Goal: Task Accomplishment & Management: Use online tool/utility

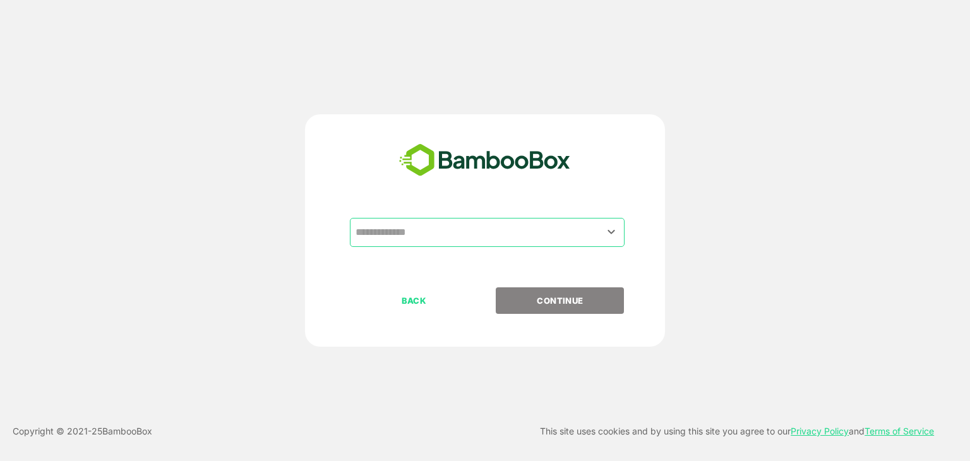
click at [451, 225] on input "text" at bounding box center [487, 232] width 270 height 24
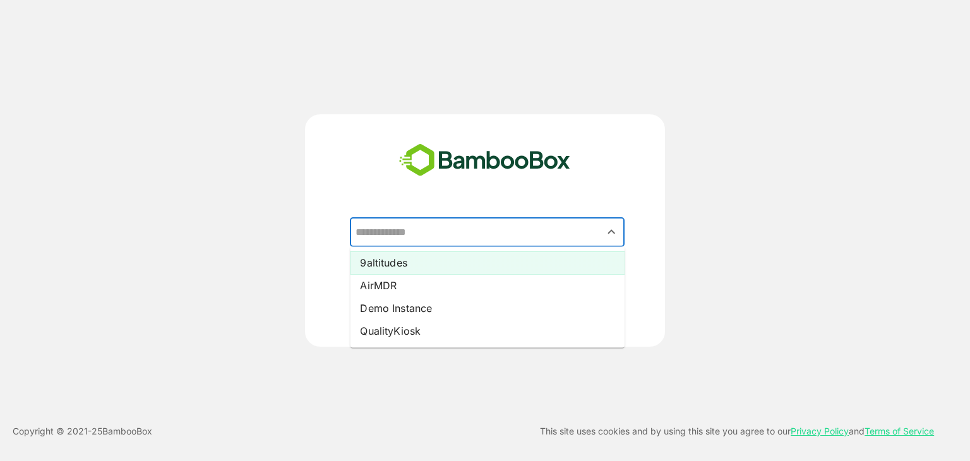
click at [421, 260] on li "9altitudes" at bounding box center [487, 262] width 275 height 23
type input "**********"
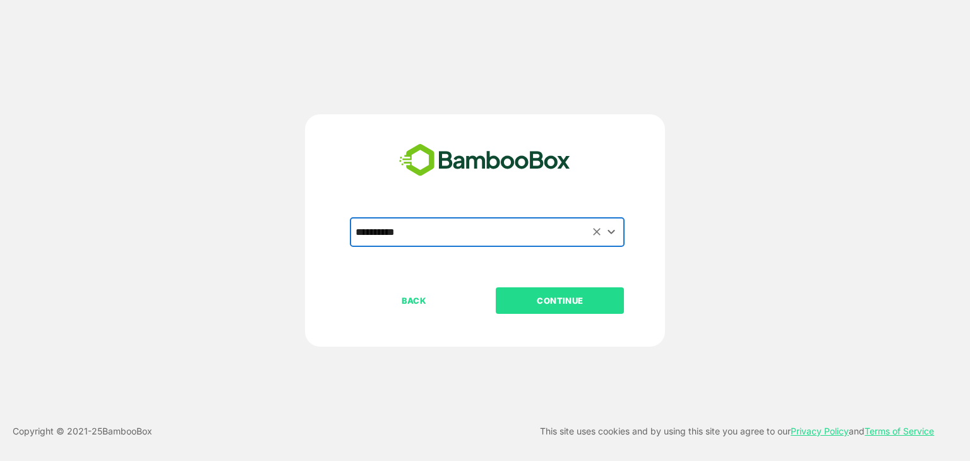
click at [542, 308] on button "CONTINUE" at bounding box center [560, 300] width 128 height 27
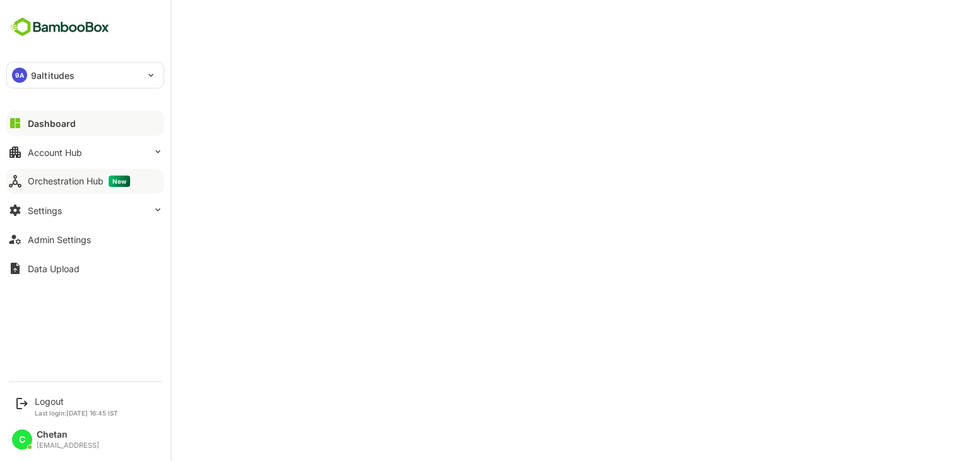
click at [99, 187] on button "Orchestration Hub New" at bounding box center [85, 181] width 158 height 25
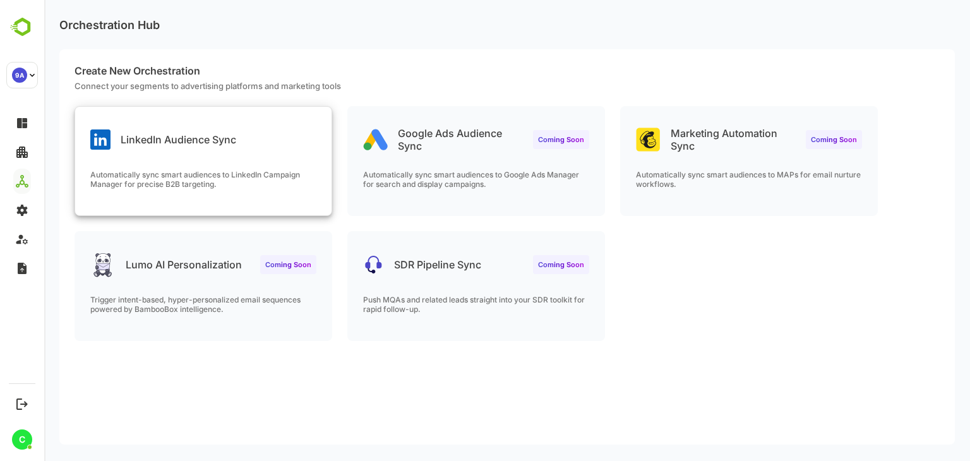
click at [296, 157] on div "LinkedIn Audience Sync Automatically sync smart audiences to LinkedIn Campaign …" at bounding box center [203, 161] width 256 height 109
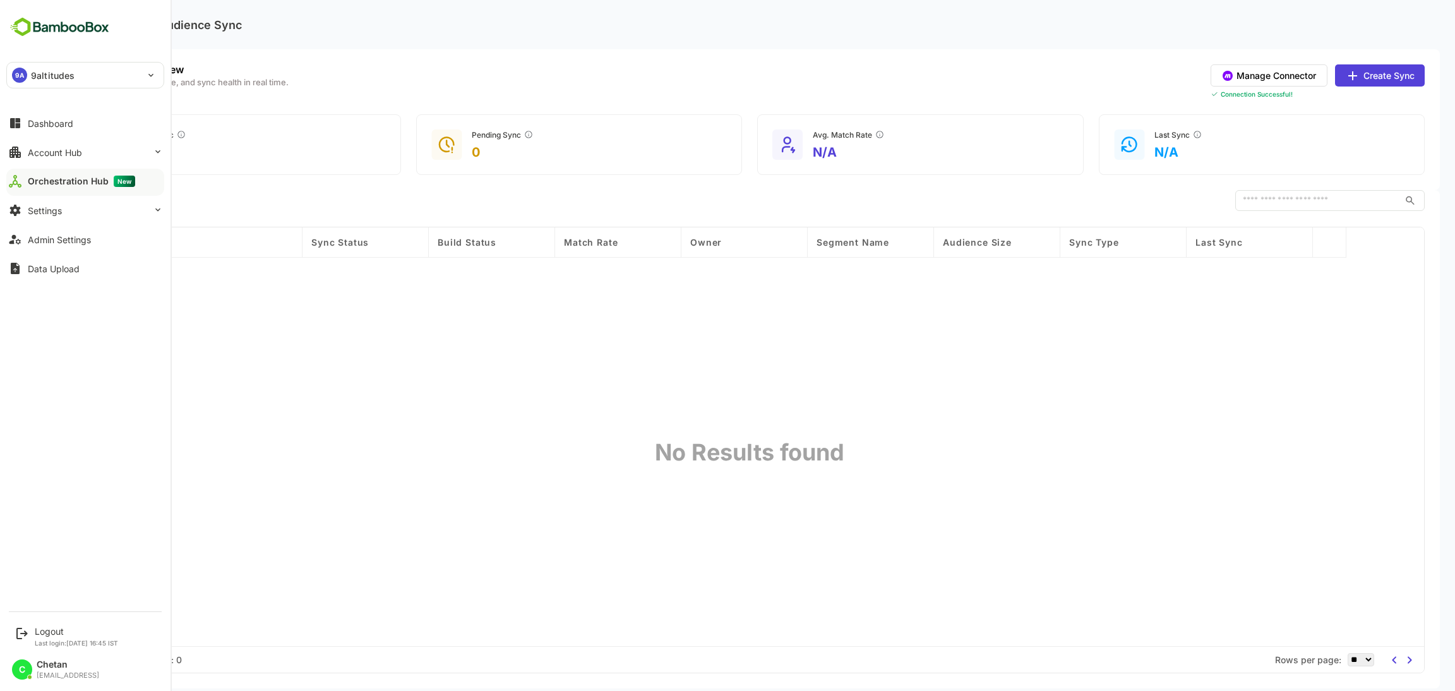
click at [88, 71] on div "9A 9altitudes" at bounding box center [77, 75] width 141 height 25
click at [299, 80] on div at bounding box center [727, 345] width 1455 height 691
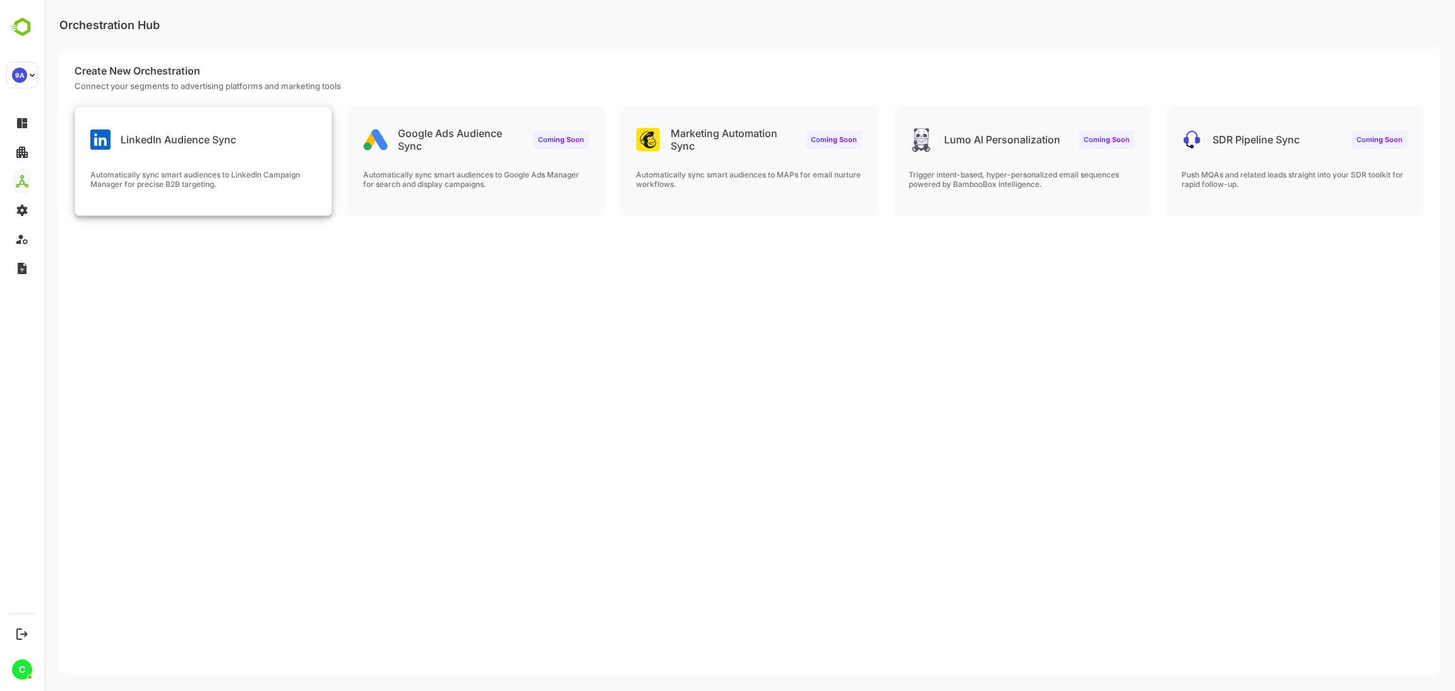
click at [241, 179] on p "Automatically sync smart audiences to LinkedIn Campaign Manager for precise B2B…" at bounding box center [203, 179] width 226 height 19
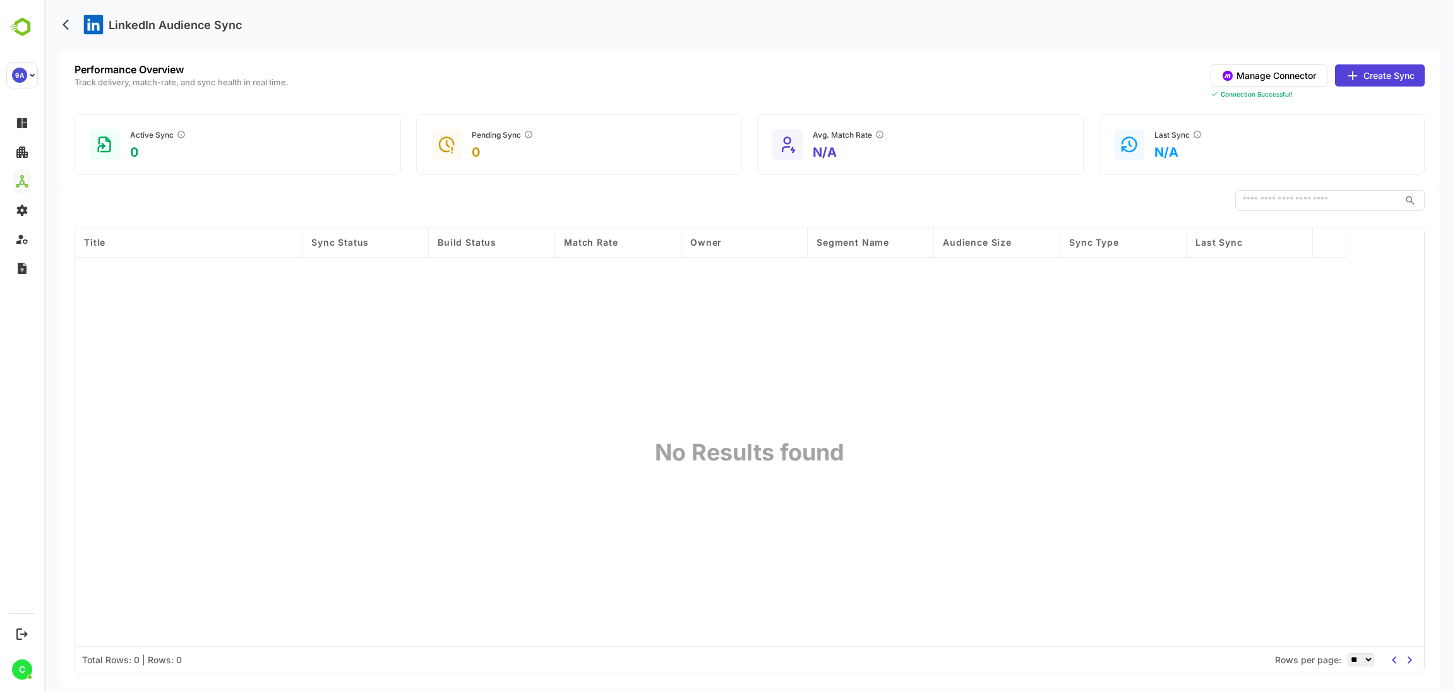
click at [729, 402] on div "Title Sync Status Build Status Match Rate Owner Segment Name Audience Size Sync…" at bounding box center [749, 436] width 1349 height 419
drag, startPoint x: 849, startPoint y: 455, endPoint x: 607, endPoint y: 410, distance: 245.8
click at [612, 414] on div "Title Sync Status Build Status Match Rate Owner Segment Name Audience Size Sync…" at bounding box center [749, 436] width 1349 height 419
click at [575, 397] on div "Title Sync Status Build Status Match Rate Owner Segment Name Audience Size Sync…" at bounding box center [749, 436] width 1349 height 419
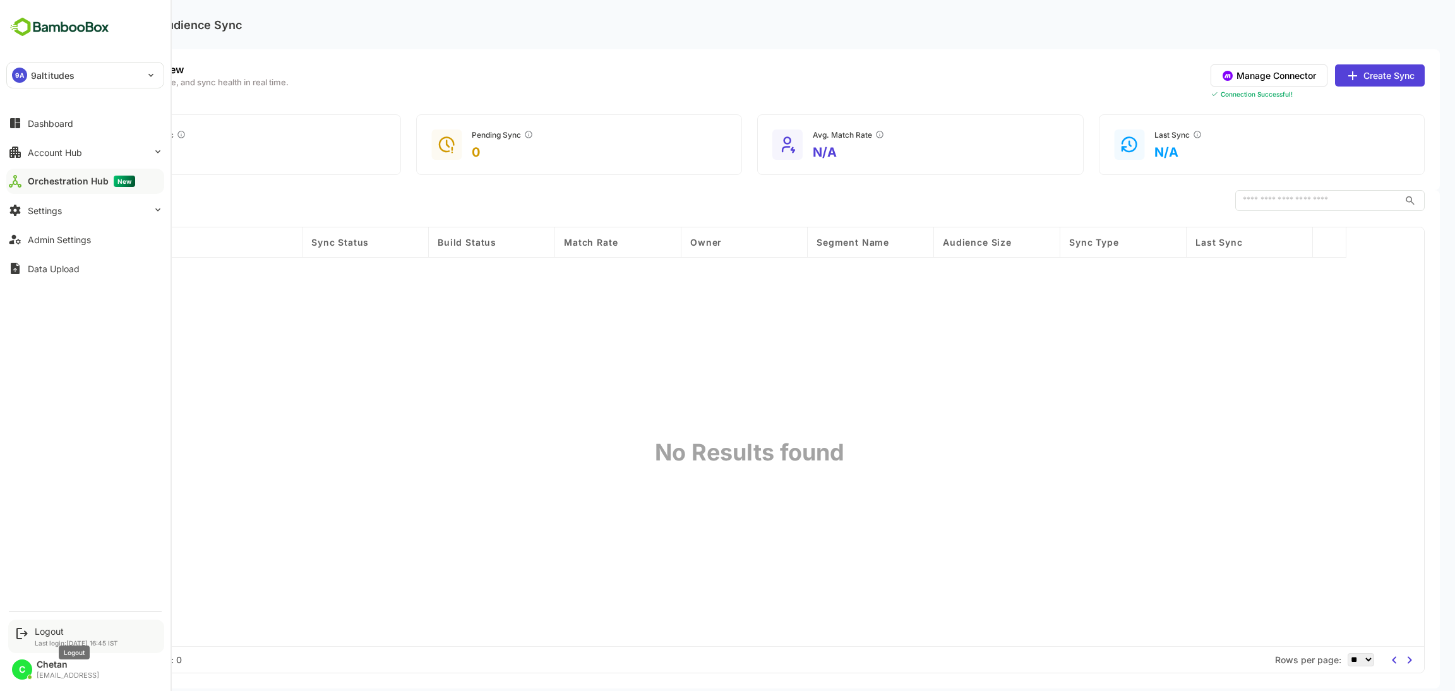
click at [47, 630] on div "Logout" at bounding box center [76, 631] width 83 height 11
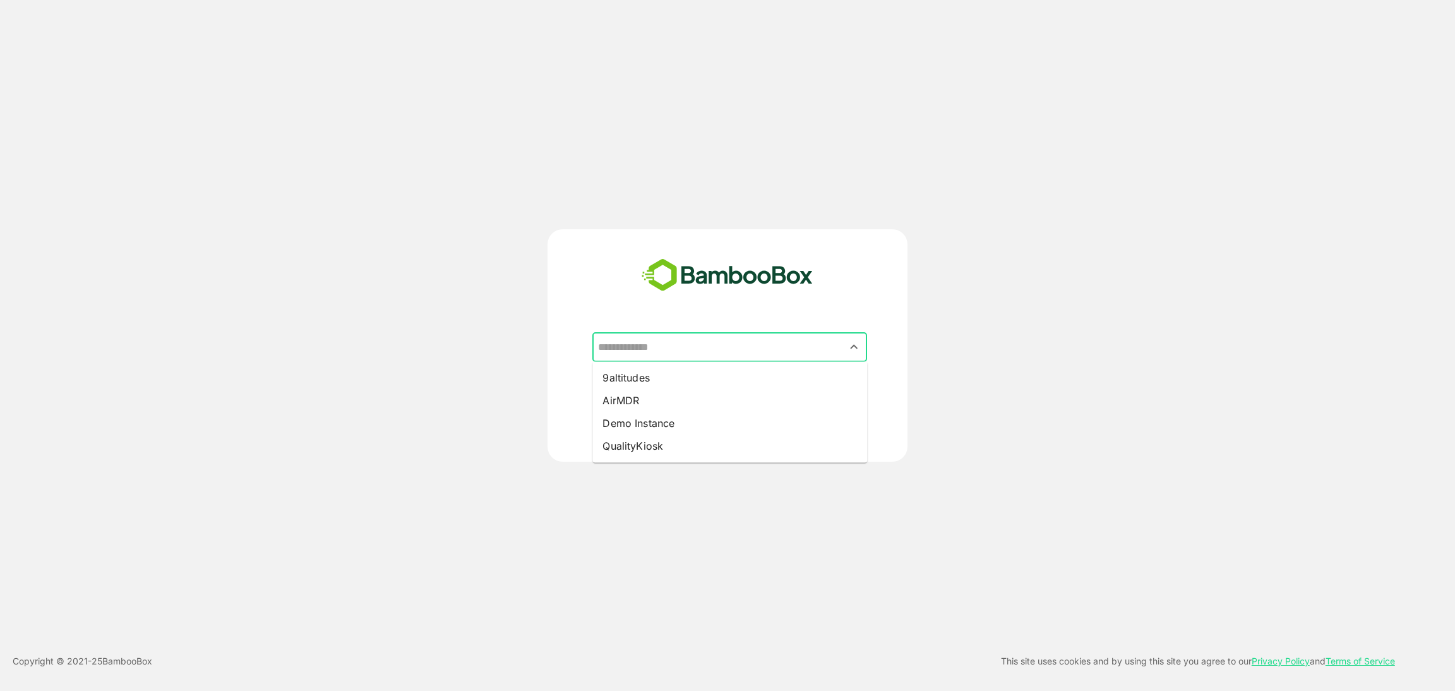
click at [695, 342] on input "text" at bounding box center [730, 347] width 270 height 24
click at [643, 403] on li "AirMDR" at bounding box center [729, 400] width 275 height 23
type input "******"
click at [785, 413] on p "CONTINUE" at bounding box center [802, 416] width 126 height 14
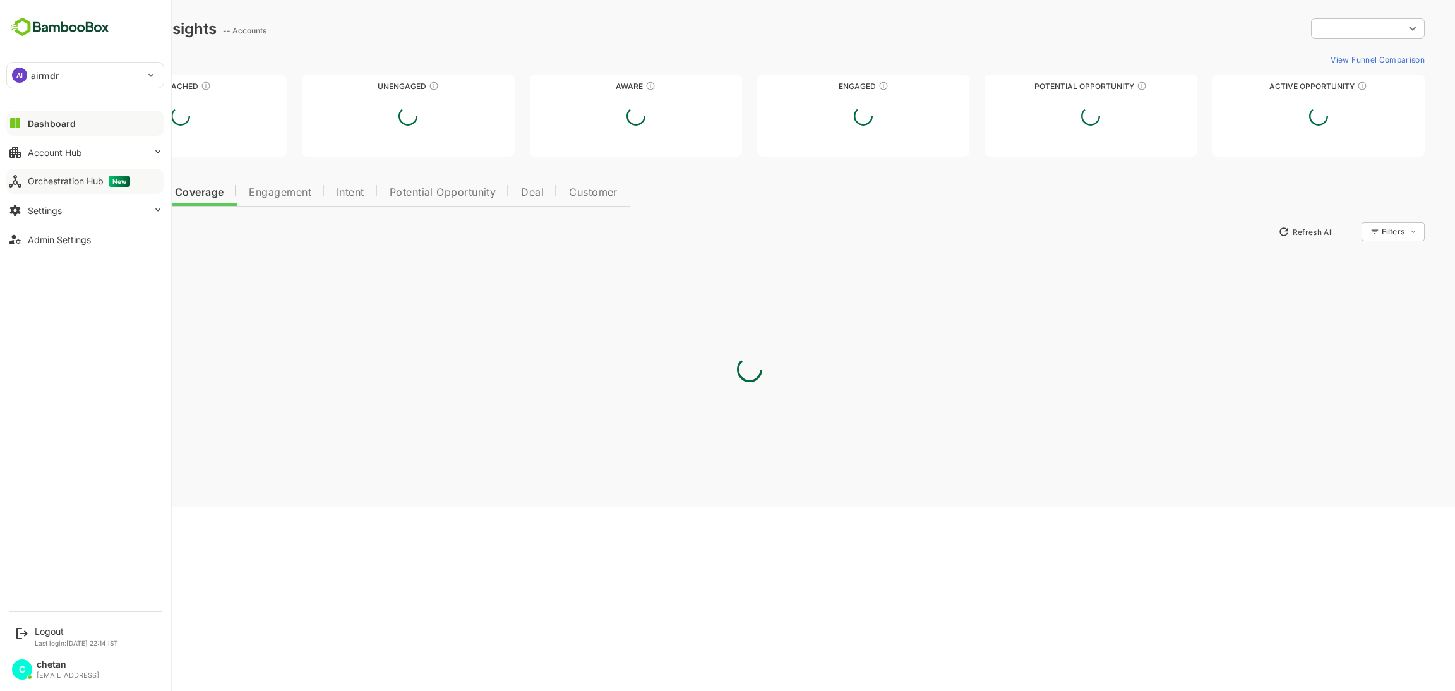
click at [61, 183] on div "Orchestration Hub New" at bounding box center [79, 181] width 102 height 11
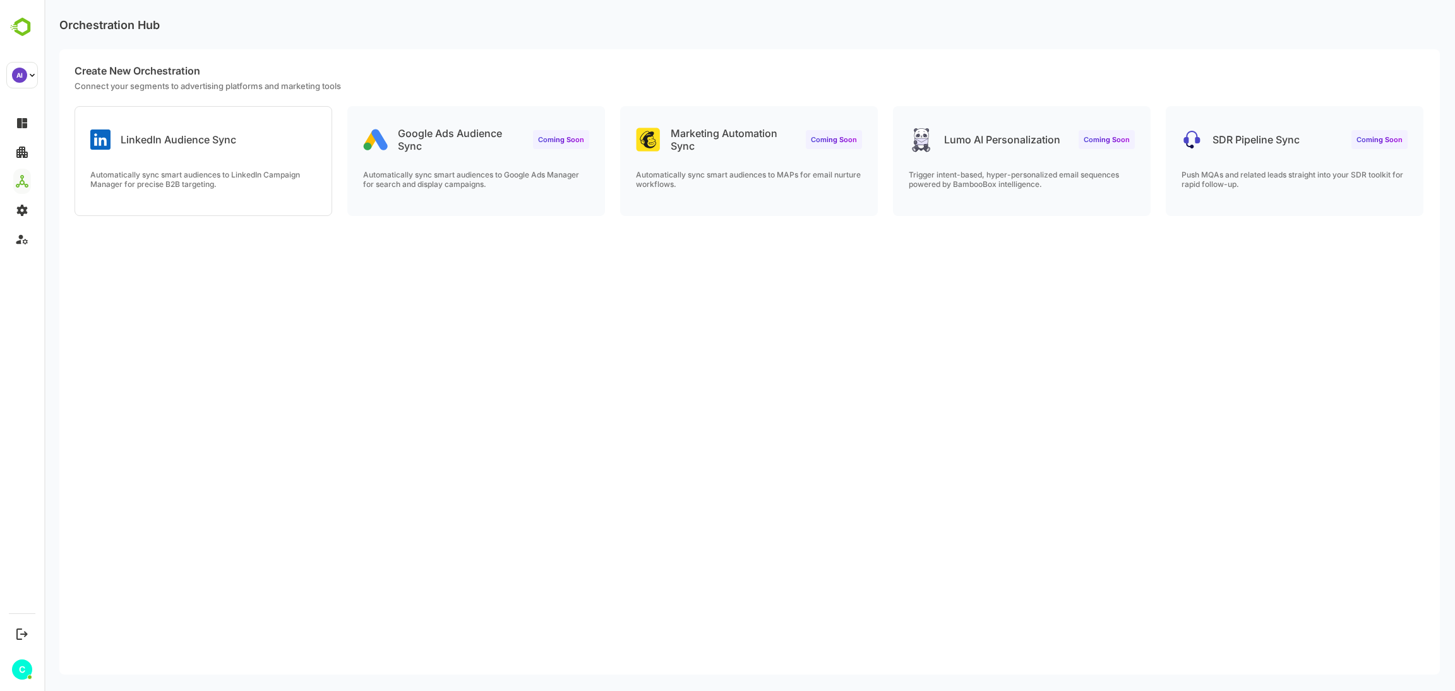
click at [229, 155] on div "LinkedIn Audience Sync Automatically sync smart audiences to LinkedIn Campaign …" at bounding box center [203, 161] width 256 height 109
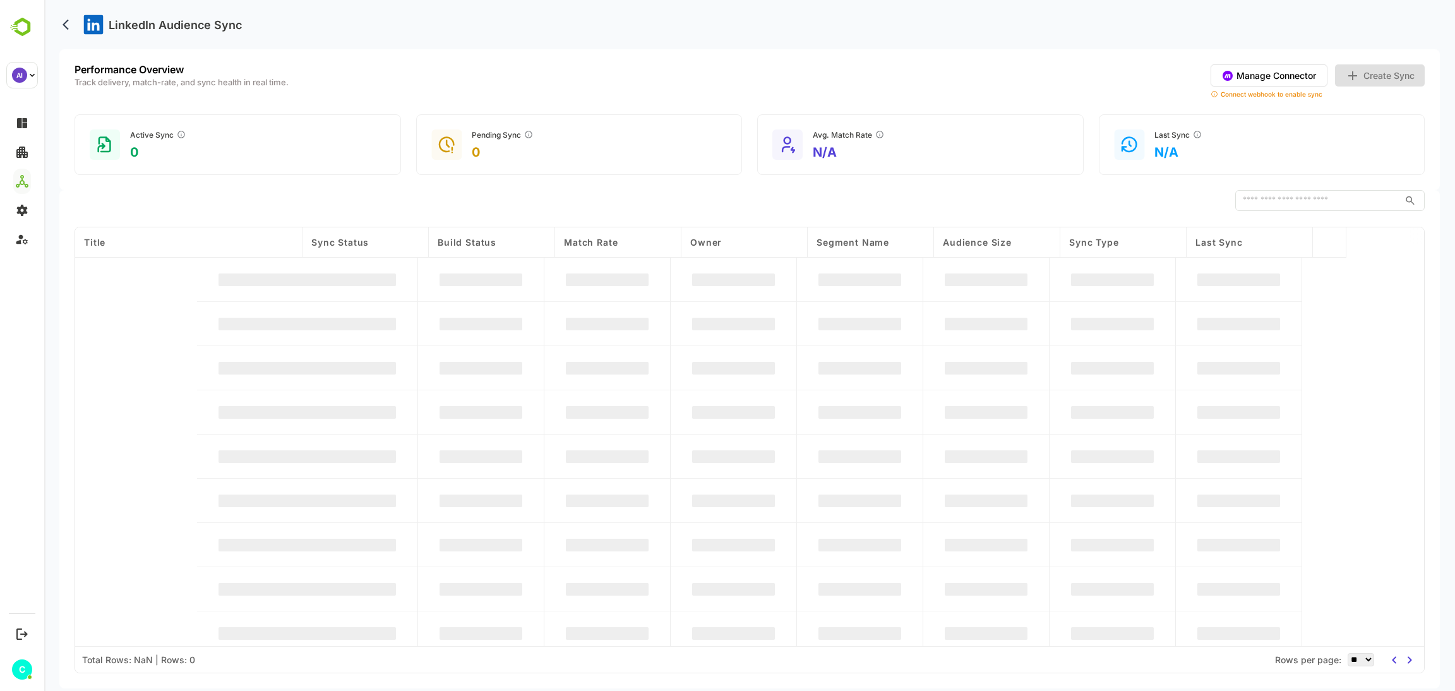
click at [229, 155] on div "Active Sync 0" at bounding box center [238, 144] width 326 height 61
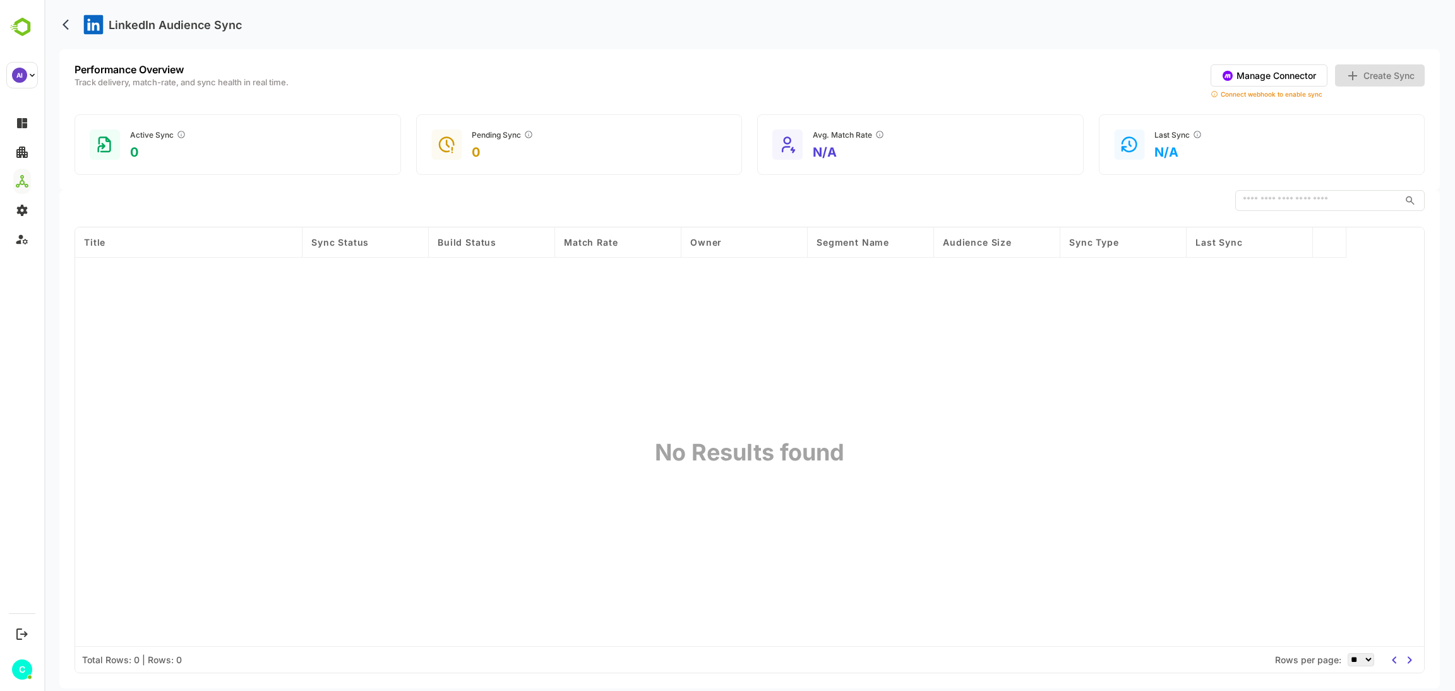
click at [965, 611] on div "Title Sync Status Build Status Match Rate Owner Segment Name Audience Size Sync…" at bounding box center [749, 436] width 1349 height 419
